Goal: Navigation & Orientation: Understand site structure

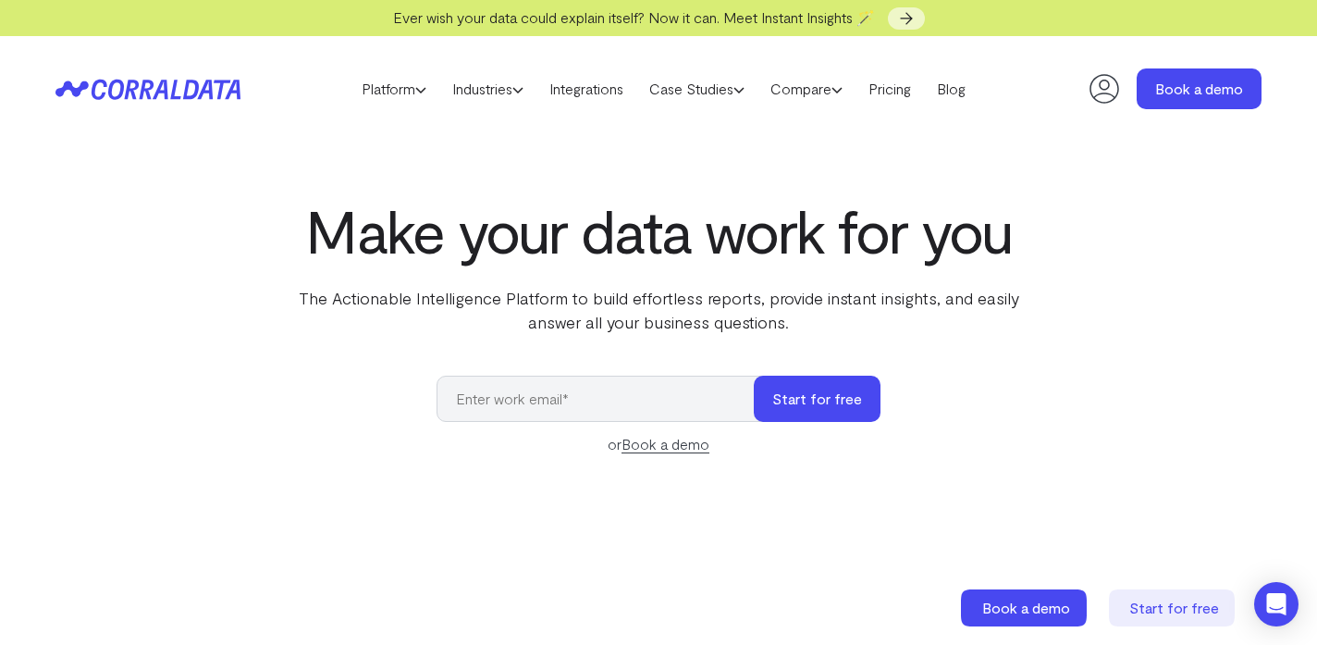
click at [1080, 88] on header "Platform AI Reporting Use AI to effortlessly answer any business questions from…" at bounding box center [658, 88] width 1206 height 105
click at [1124, 86] on header "Platform AI Reporting Use AI to effortlessly answer any business questions from…" at bounding box center [658, 88] width 1206 height 105
click at [1104, 86] on icon at bounding box center [1104, 88] width 37 height 37
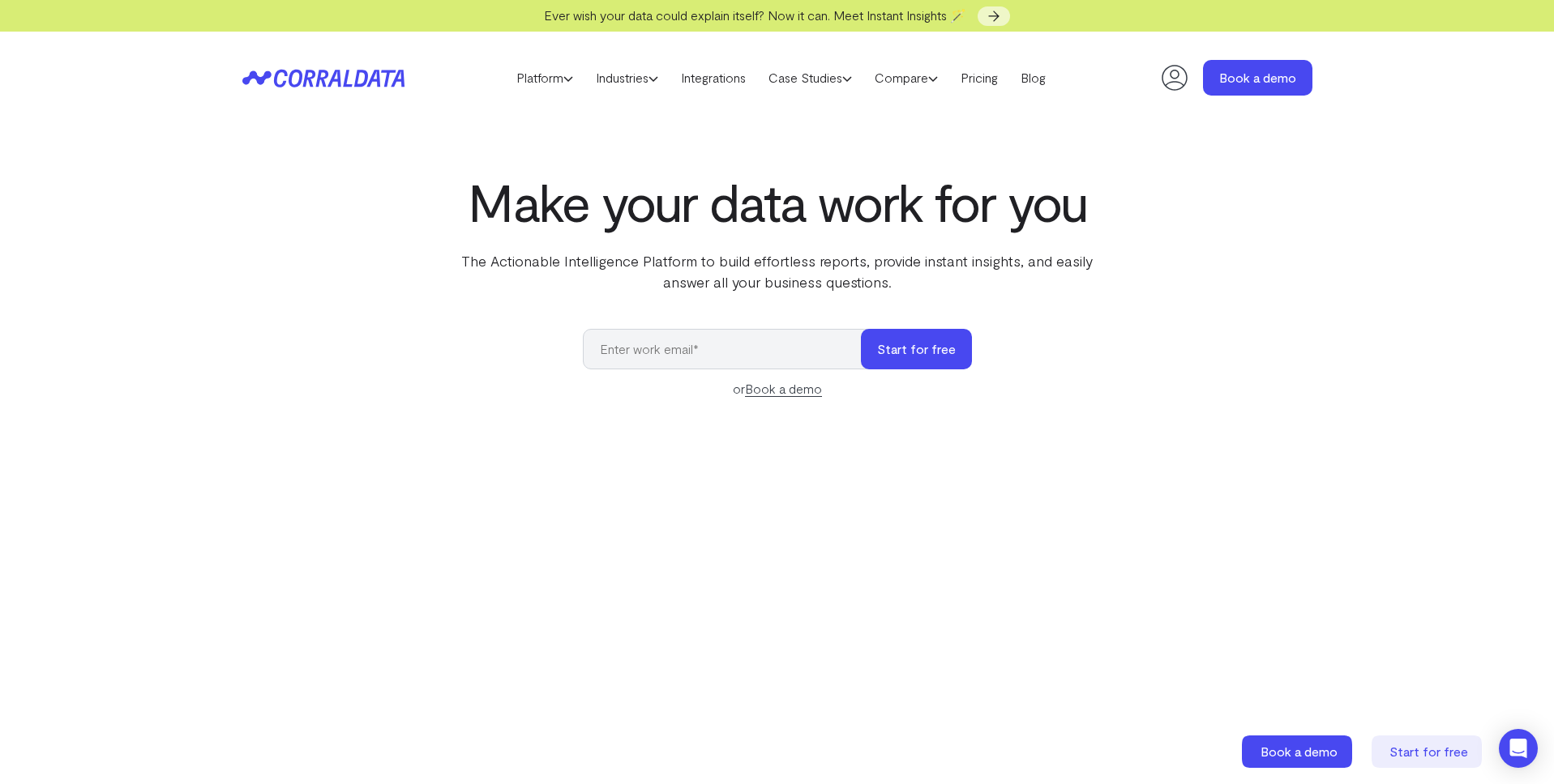
click at [1168, 81] on icon at bounding box center [1174, 77] width 32 height 32
click at [1158, 88] on icon at bounding box center [1174, 77] width 32 height 32
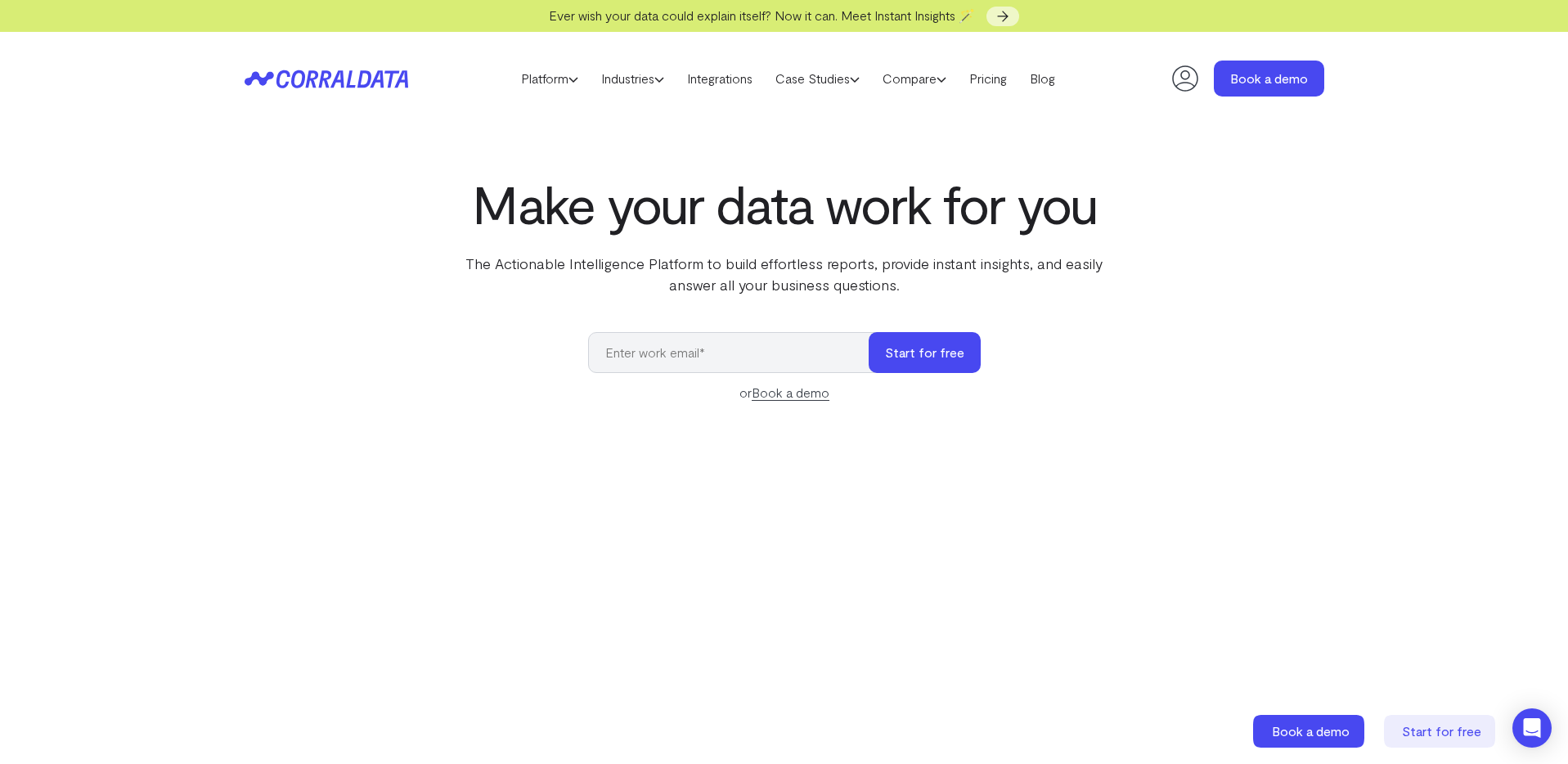
click at [1179, 74] on icon at bounding box center [1185, 79] width 27 height 27
